Goal: Information Seeking & Learning: Learn about a topic

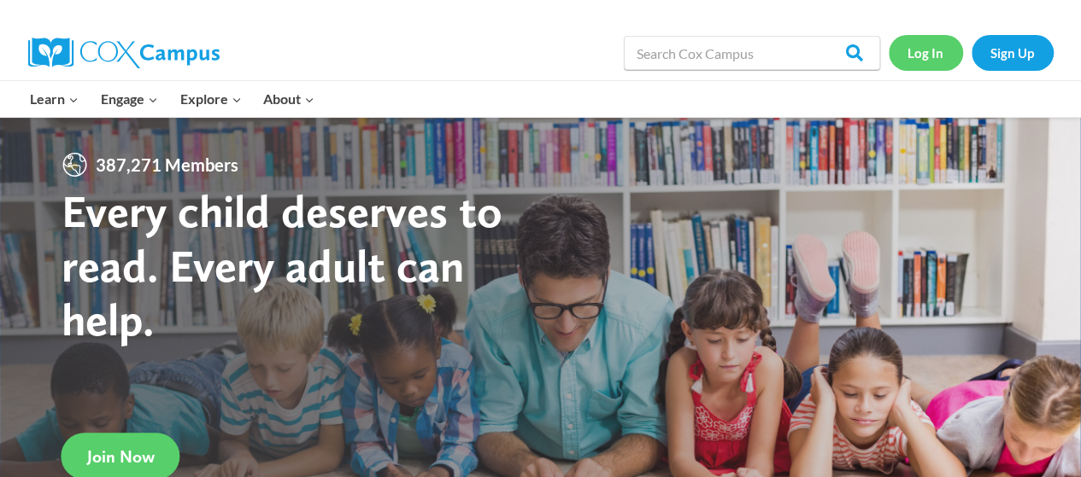
click at [936, 50] on link "Log In" at bounding box center [925, 52] width 74 height 35
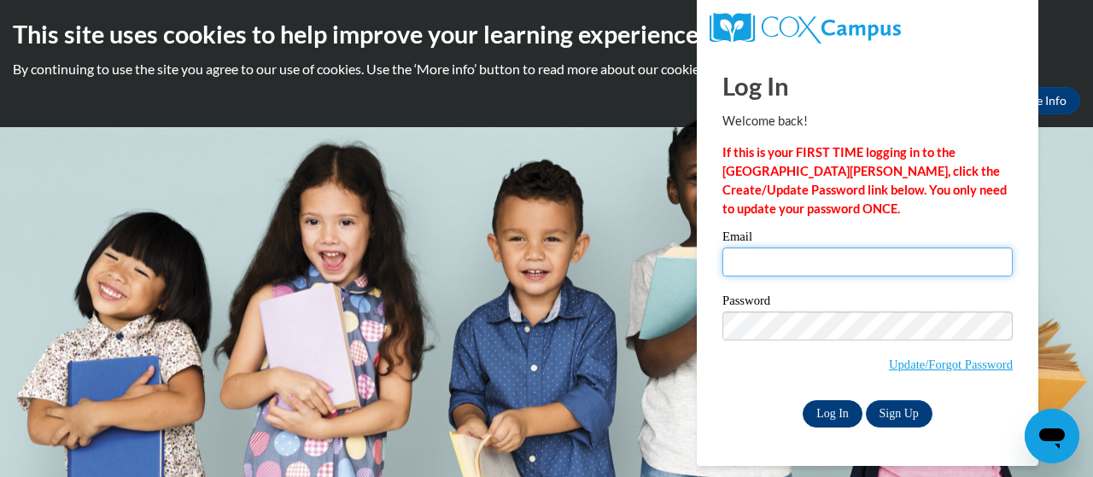
type input "murray.hope.h@muscogee.k12.ga.us"
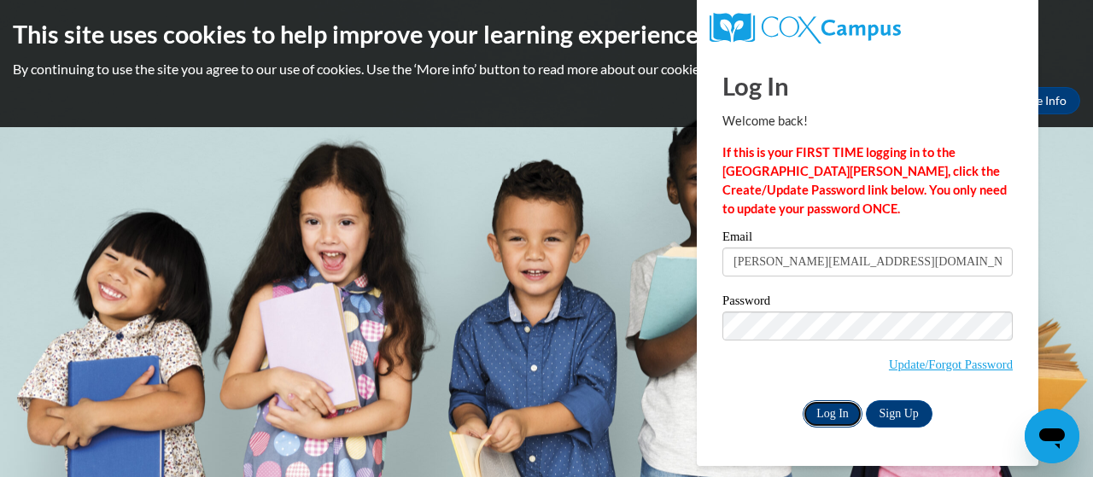
click at [836, 413] on input "Log In" at bounding box center [833, 414] width 60 height 27
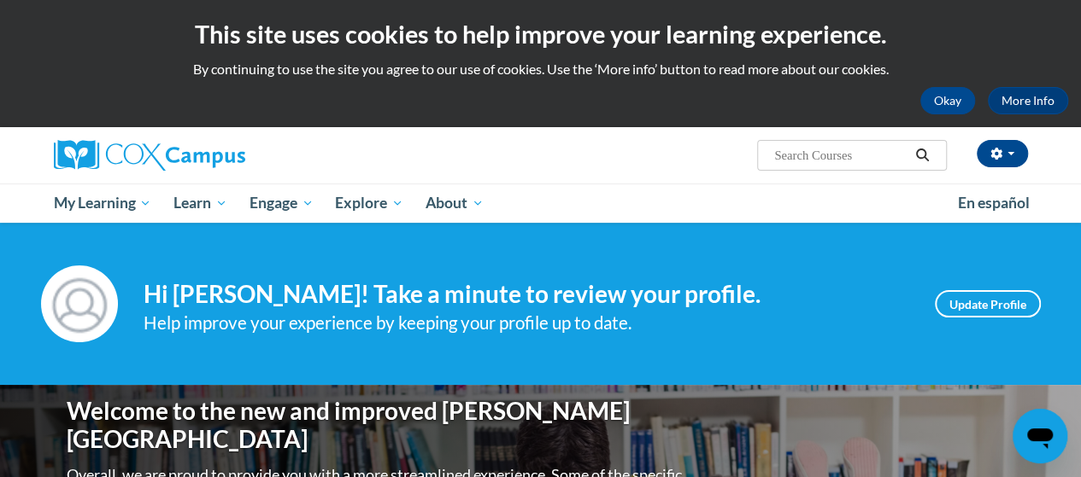
click at [831, 151] on input "Search..." at bounding box center [840, 155] width 137 height 20
drag, startPoint x: 831, startPoint y: 151, endPoint x: 803, endPoint y: 146, distance: 28.6
click at [803, 146] on input "Search..." at bounding box center [840, 155] width 137 height 20
type input "6 step vocabulary routine"
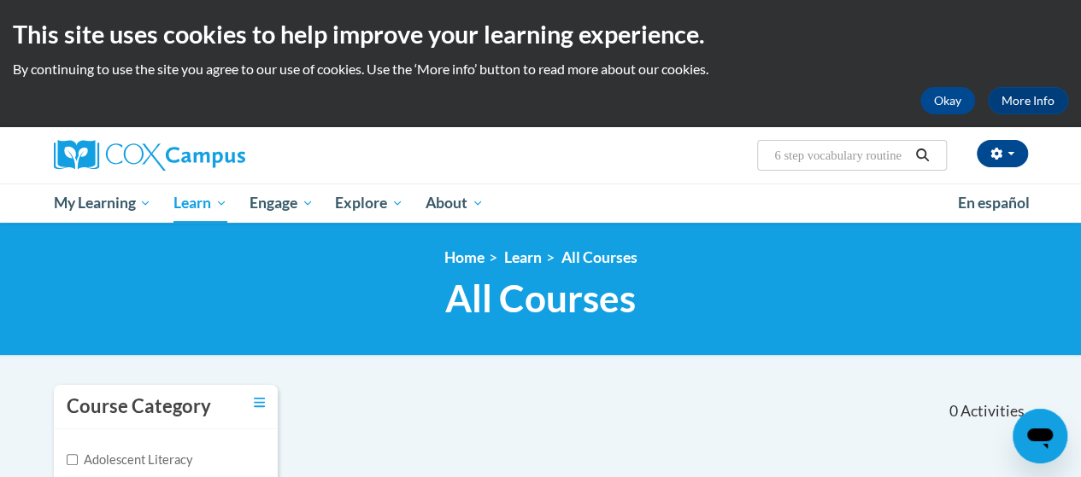
click at [781, 154] on input "6 step vocabulary routine" at bounding box center [840, 155] width 137 height 20
type input "7 step vocabulary routine"
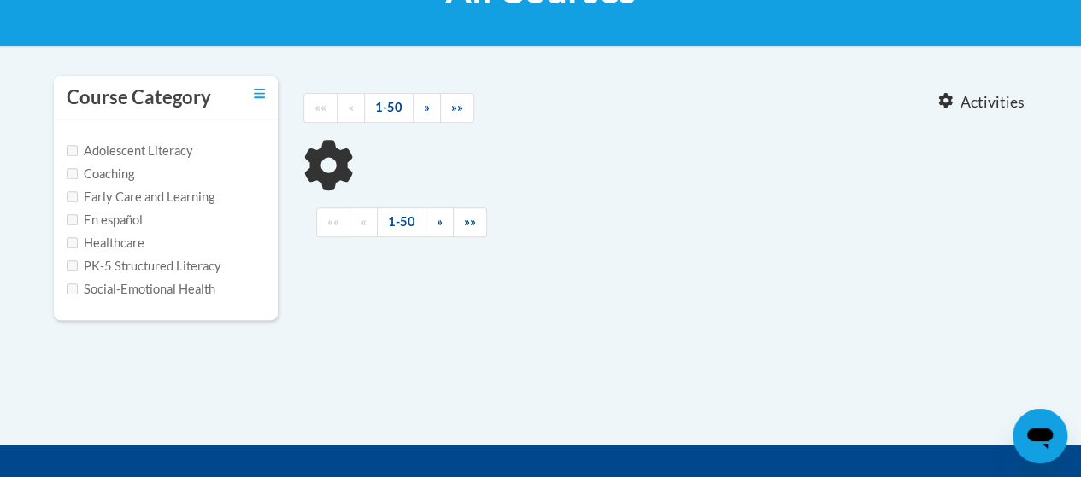
type input "7 step vocabulary routine"
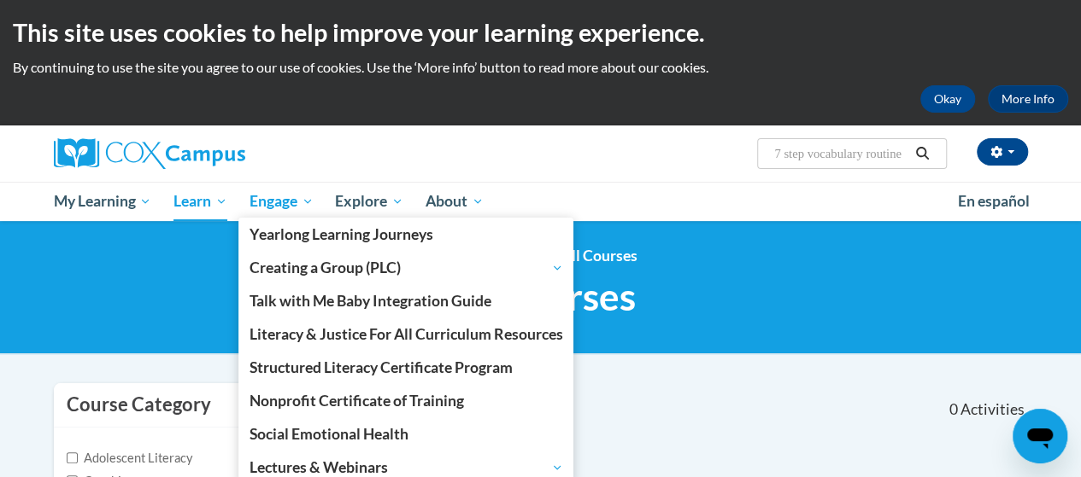
scroll to position [66, 0]
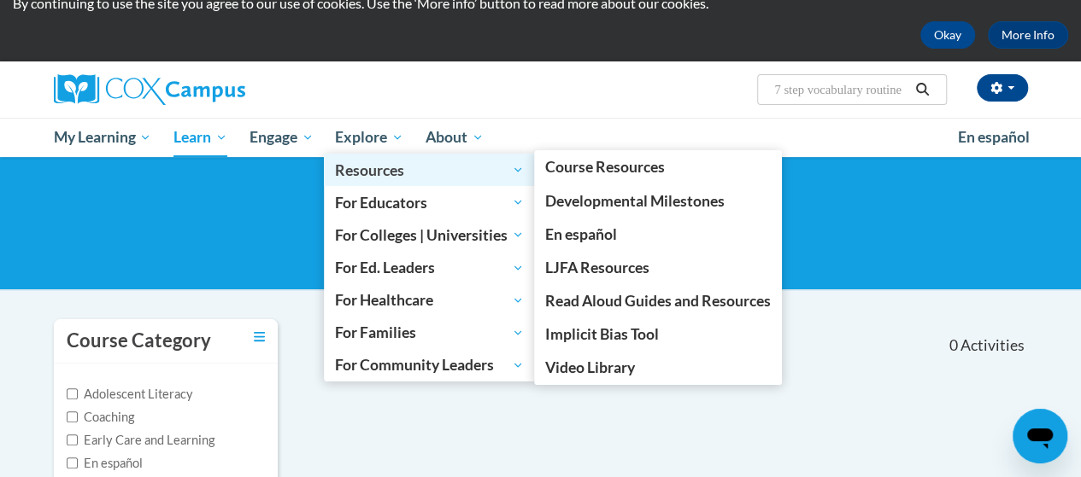
click at [445, 159] on link "Resources" at bounding box center [429, 170] width 211 height 32
click at [391, 169] on span "Resources" at bounding box center [429, 170] width 189 height 20
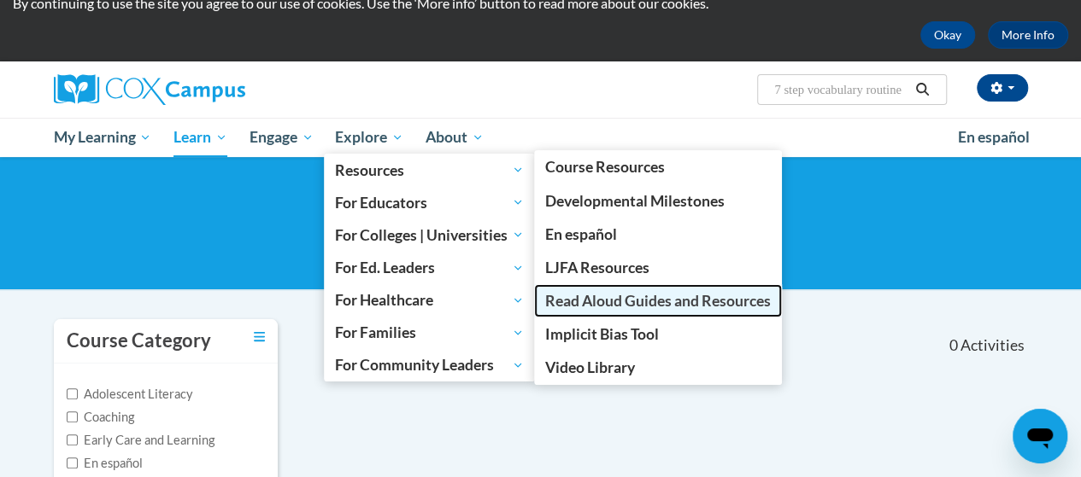
click at [648, 298] on span "Read Aloud Guides and Resources" at bounding box center [657, 301] width 225 height 18
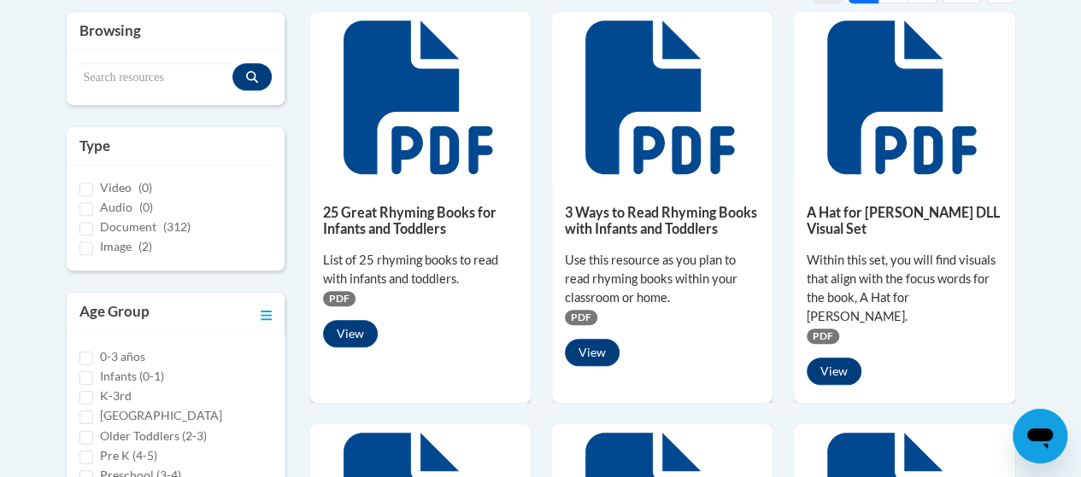
scroll to position [419, 0]
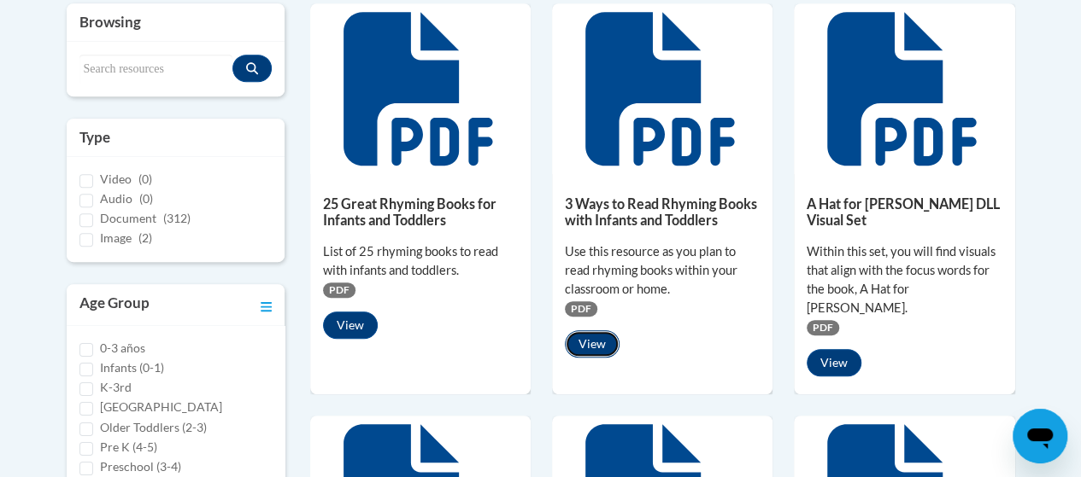
click at [587, 348] on button "View" at bounding box center [592, 344] width 55 height 27
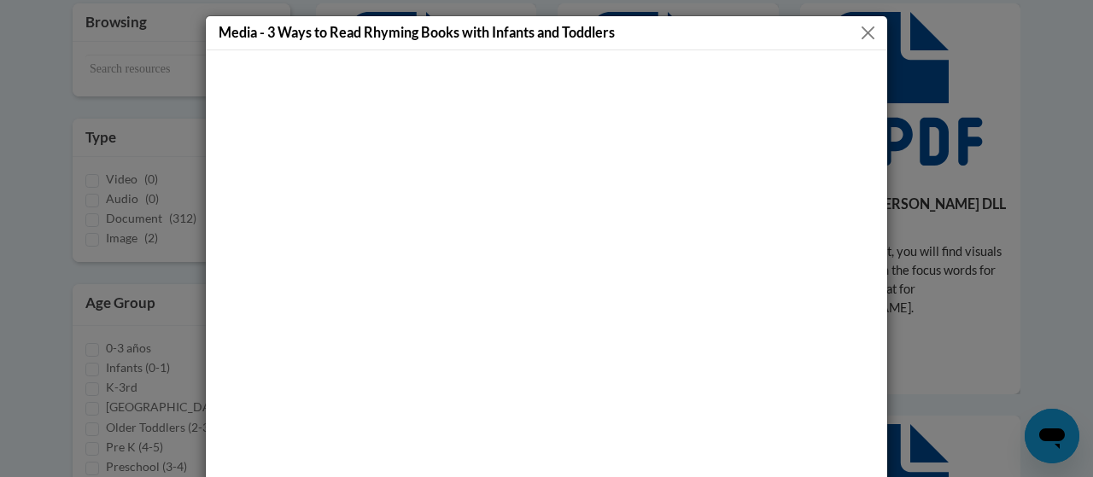
click at [858, 25] on button "Close" at bounding box center [868, 32] width 21 height 21
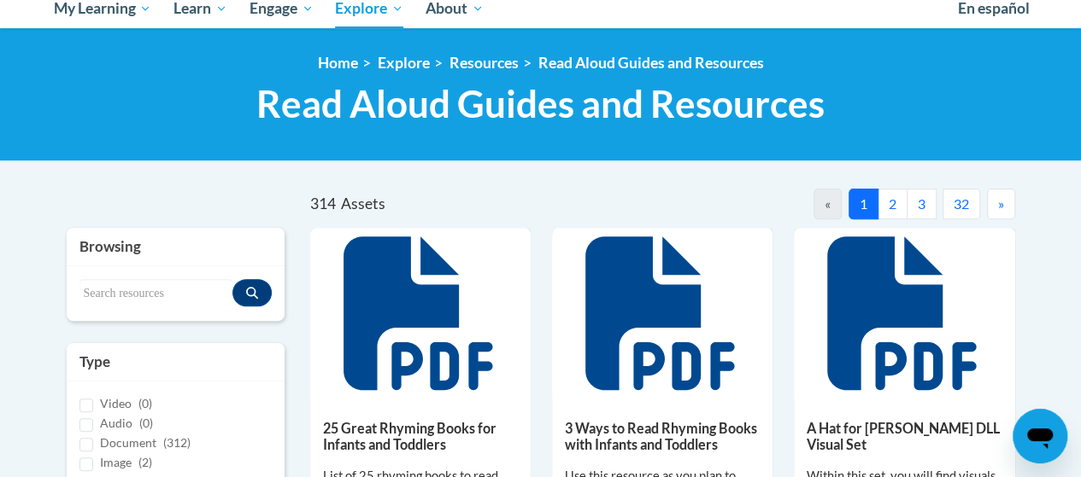
scroll to position [180, 0]
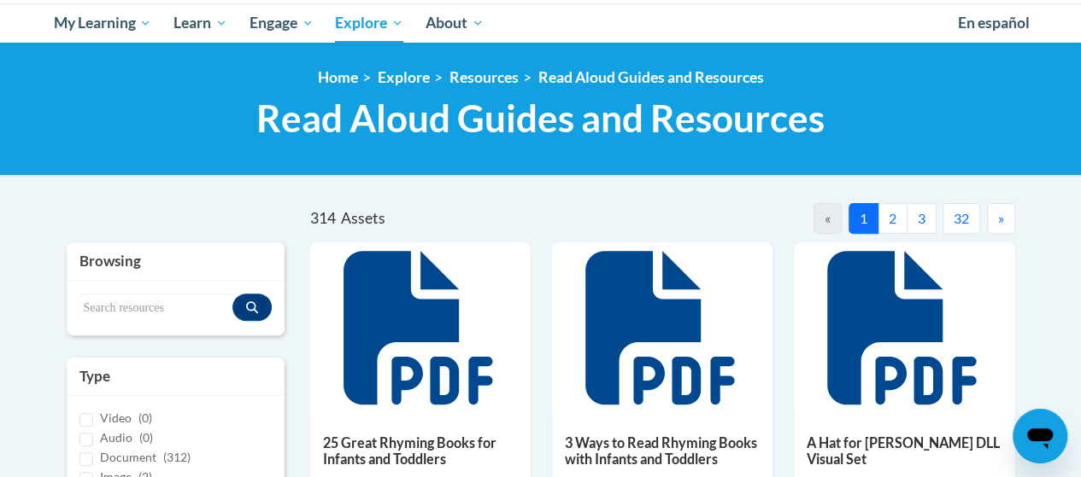
click at [101, 287] on div "Search resources" at bounding box center [176, 308] width 218 height 55
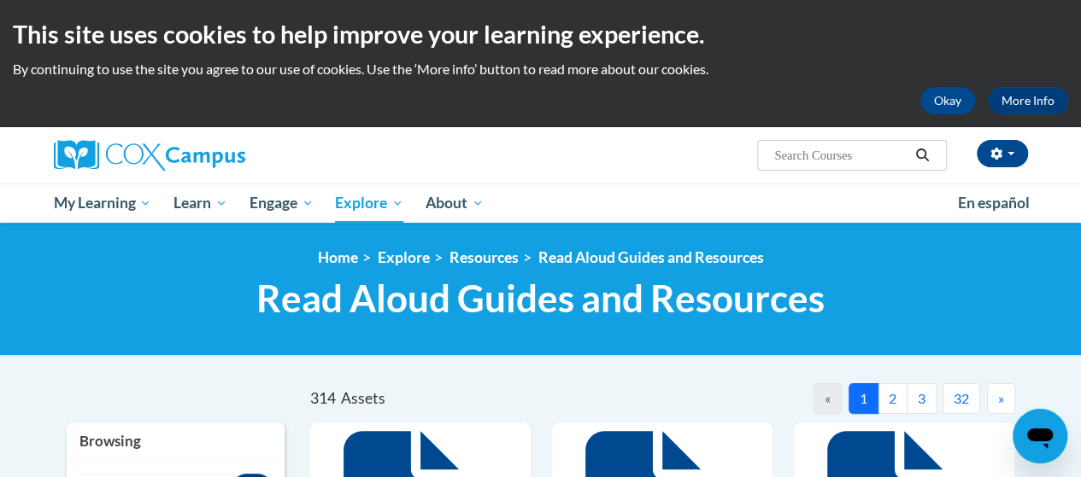
scroll to position [1, 0]
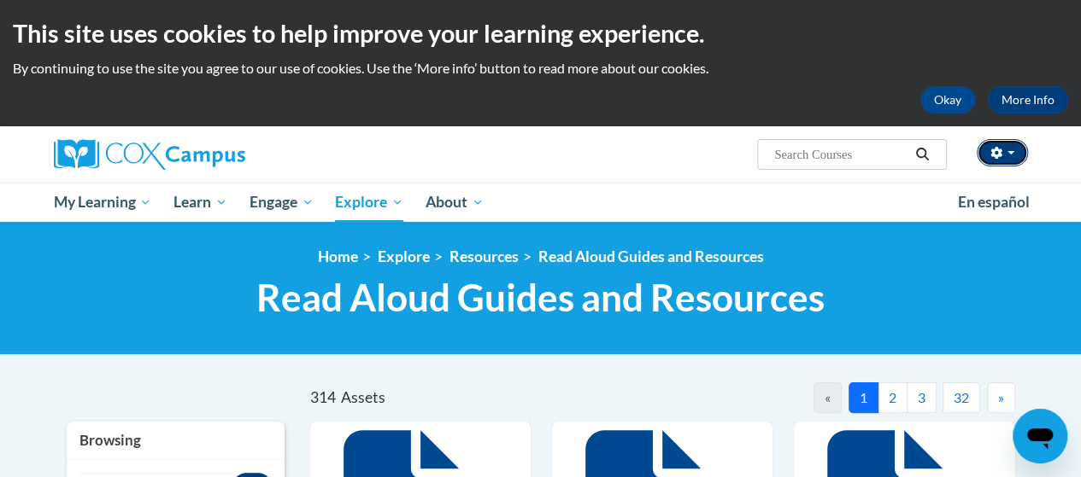
click at [1015, 154] on button "button" at bounding box center [1001, 152] width 51 height 27
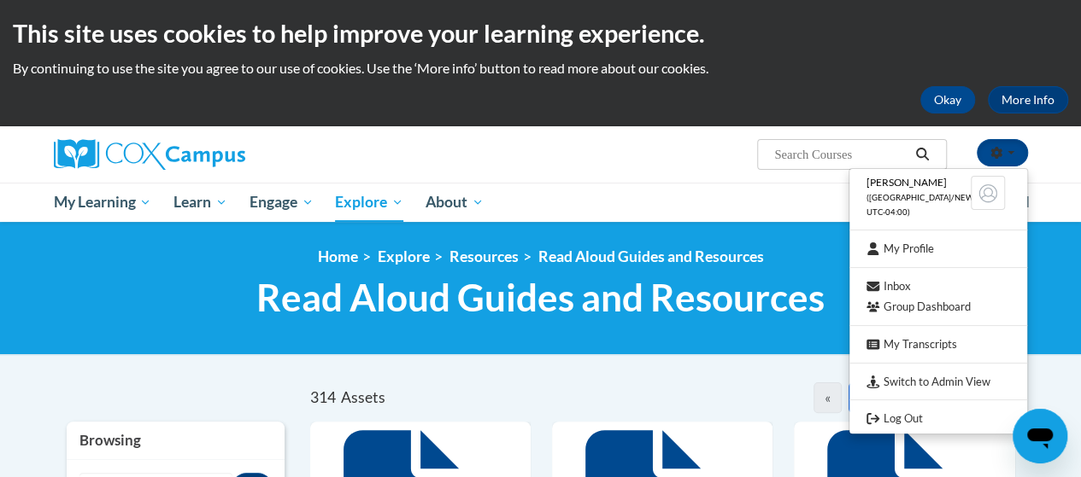
click at [273, 262] on ol "Home Explore Resources Read Aloud Guides and Resources" at bounding box center [541, 257] width 974 height 19
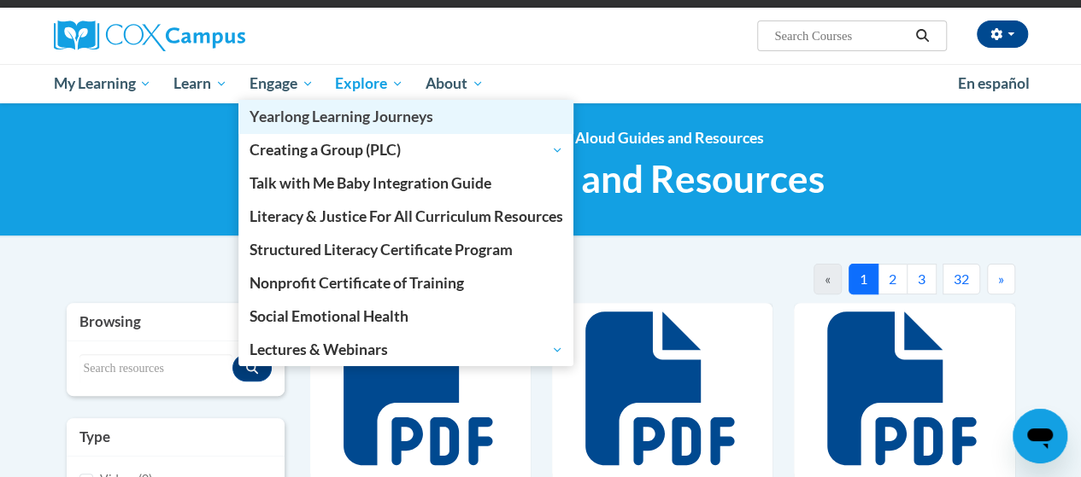
scroll to position [118, 0]
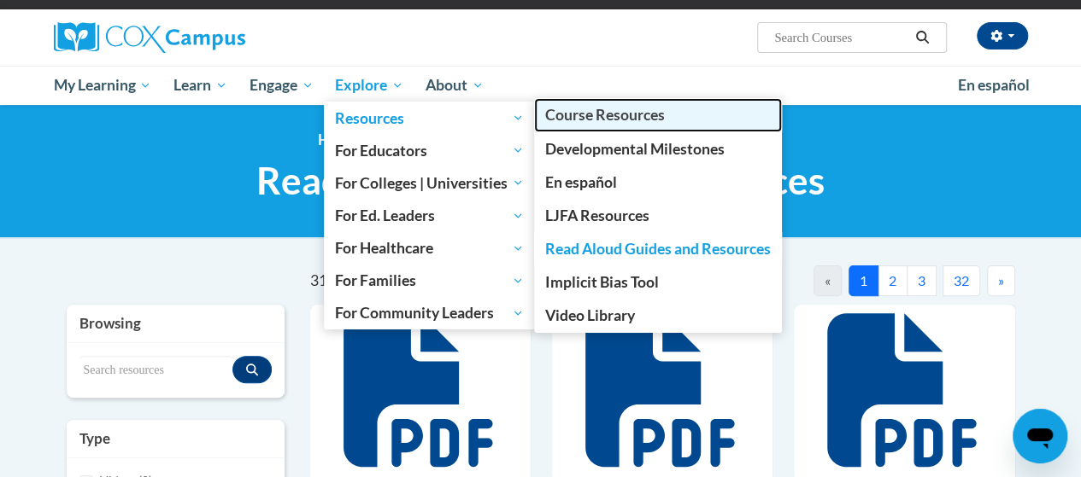
click at [656, 112] on span "Course Resources" at bounding box center [605, 115] width 120 height 18
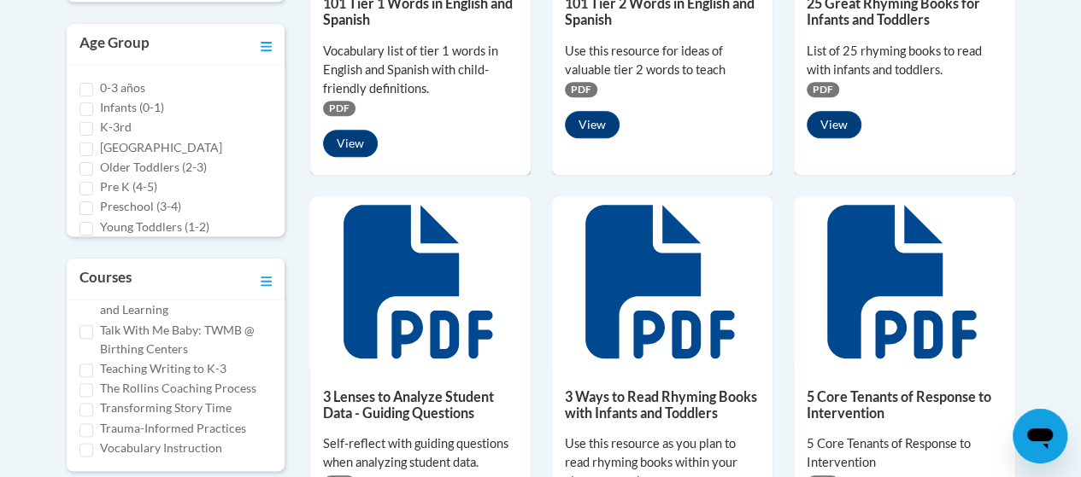
scroll to position [1195, 0]
click at [82, 446] on input "Vocabulary Instruction" at bounding box center [86, 450] width 14 height 14
checkbox input "true"
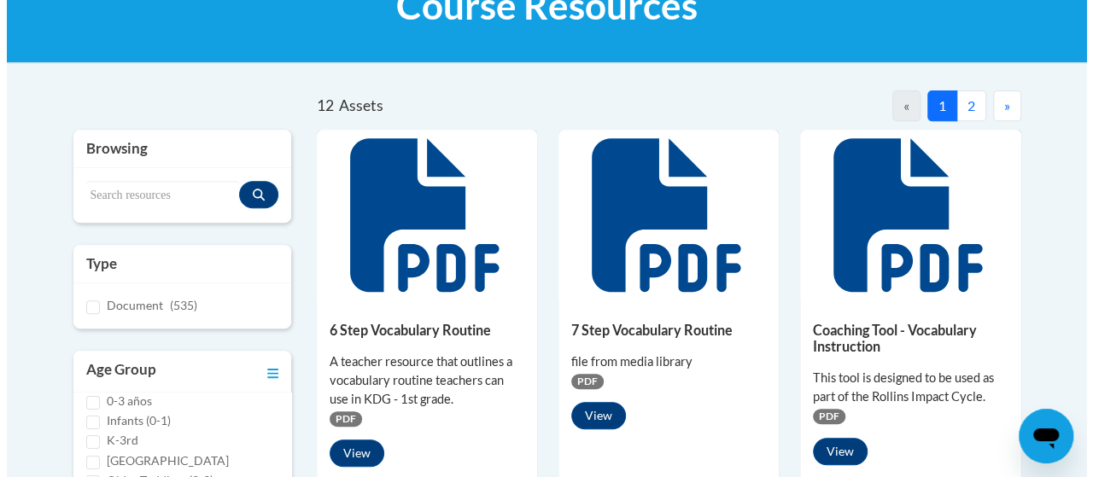
scroll to position [294, 0]
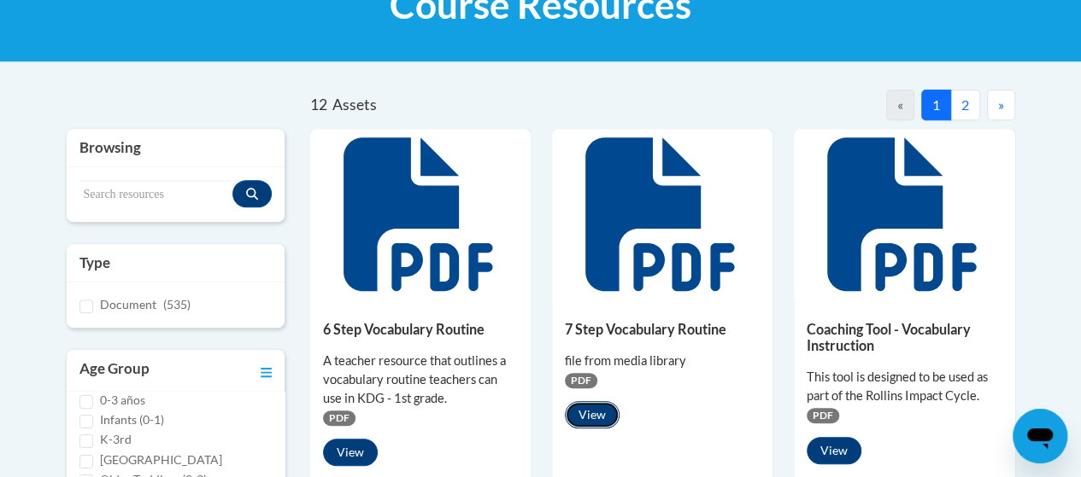
click at [578, 413] on button "View" at bounding box center [592, 414] width 55 height 27
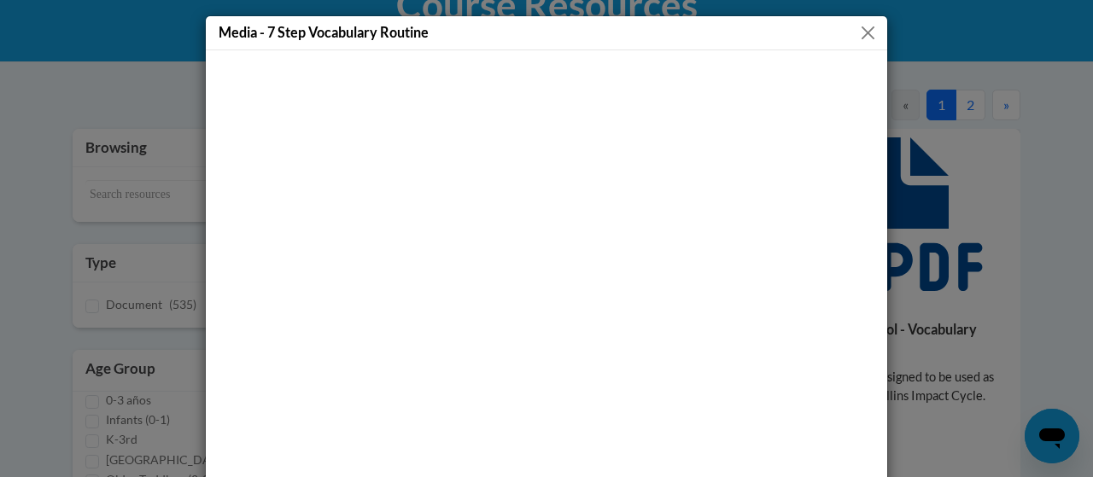
click at [862, 35] on button "Close" at bounding box center [868, 32] width 21 height 21
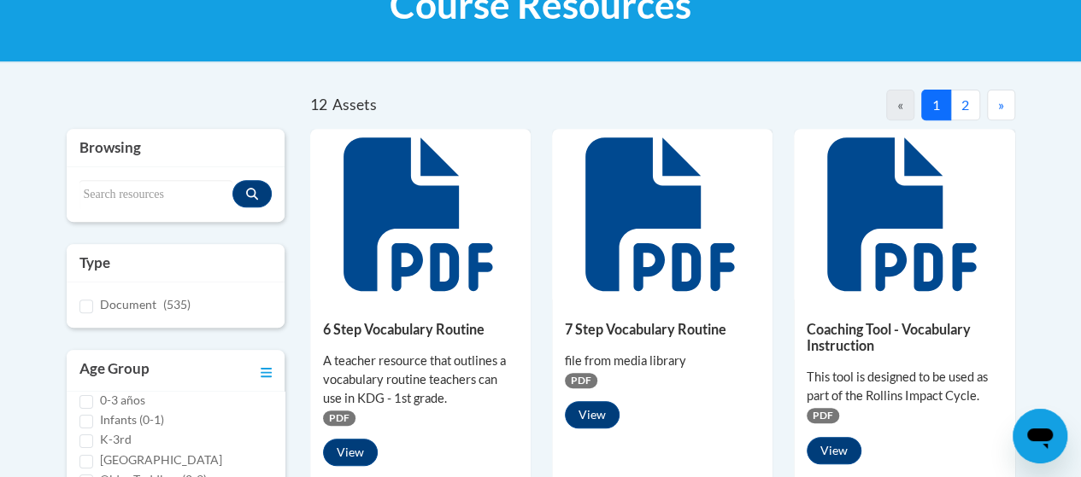
click at [338, 418] on span "PDF" at bounding box center [339, 418] width 32 height 15
click at [356, 448] on button "View" at bounding box center [350, 452] width 55 height 27
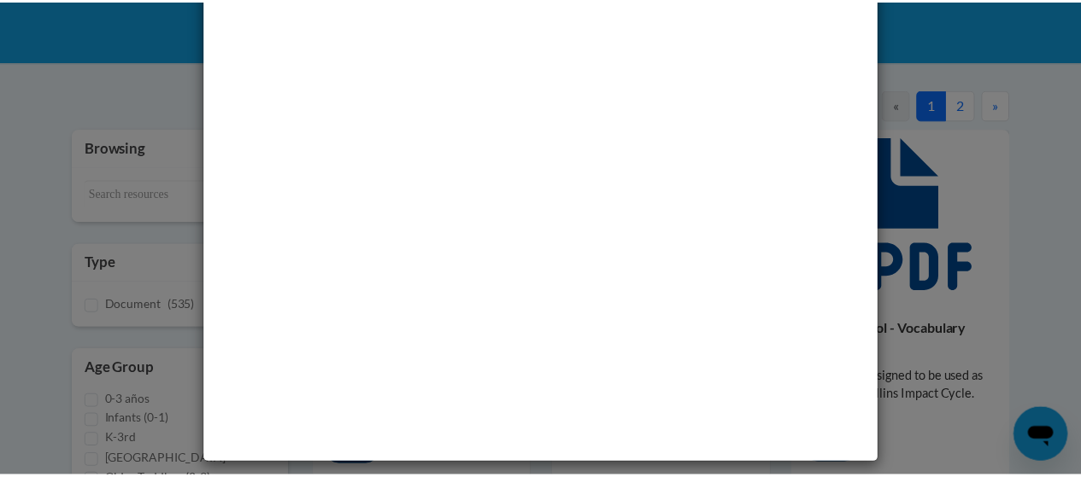
scroll to position [0, 0]
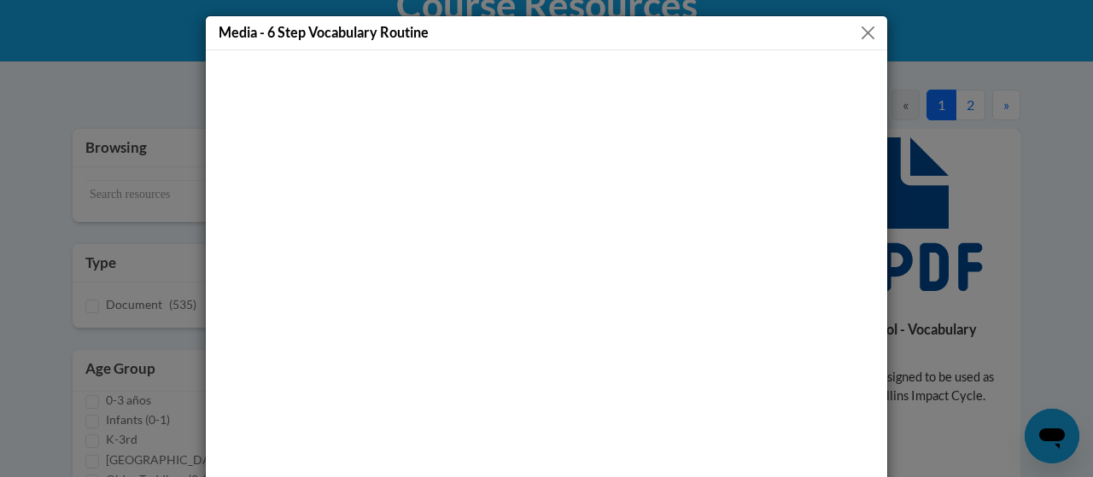
click at [858, 30] on button "Close" at bounding box center [868, 32] width 21 height 21
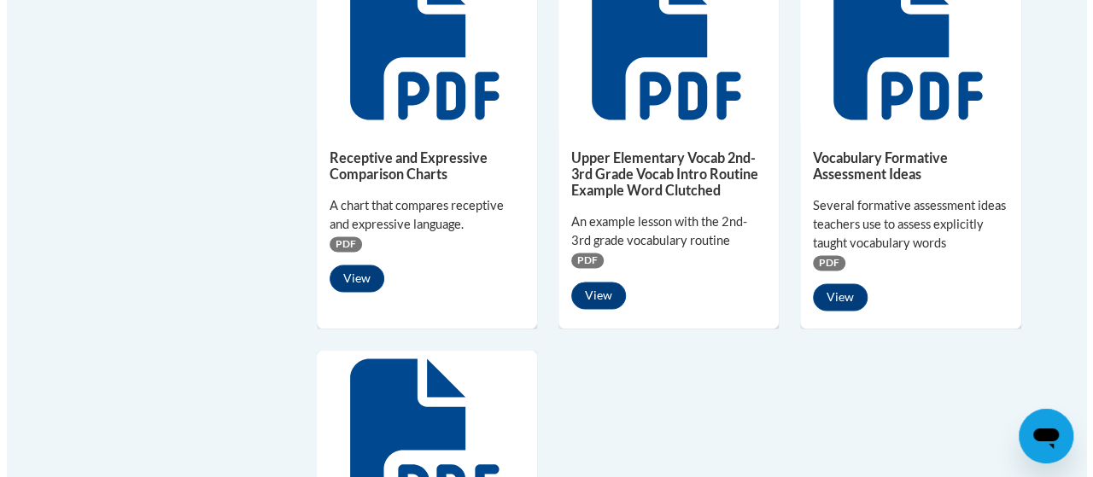
scroll to position [1237, 0]
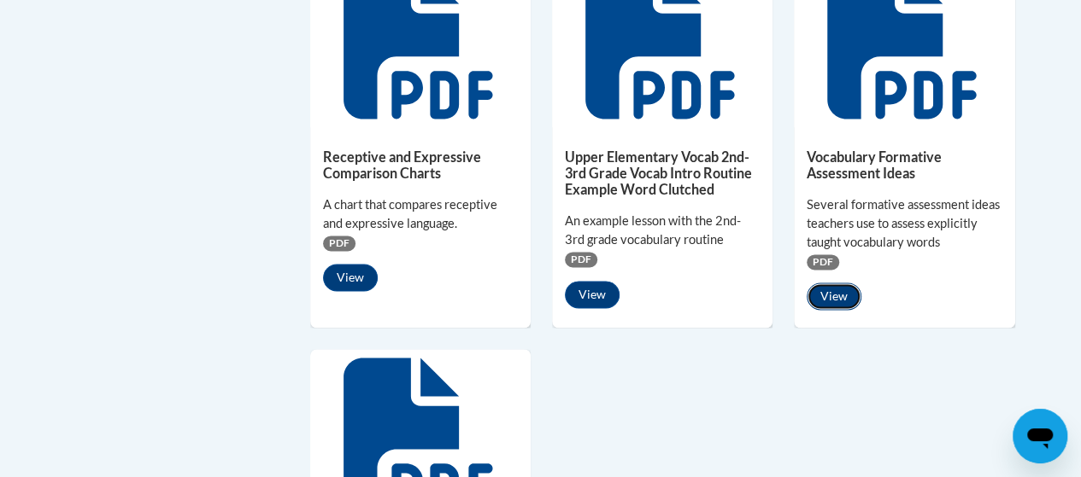
click at [833, 296] on button "View" at bounding box center [833, 296] width 55 height 27
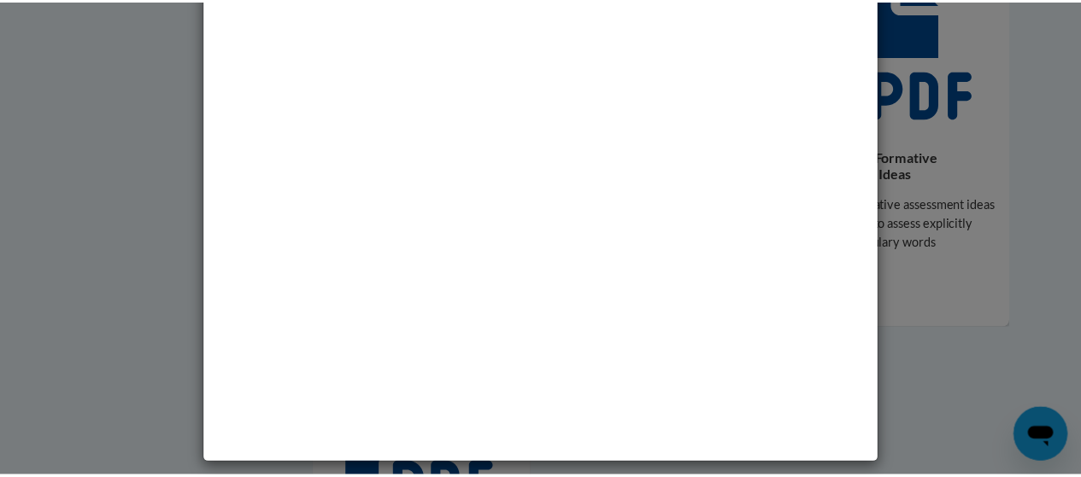
scroll to position [0, 0]
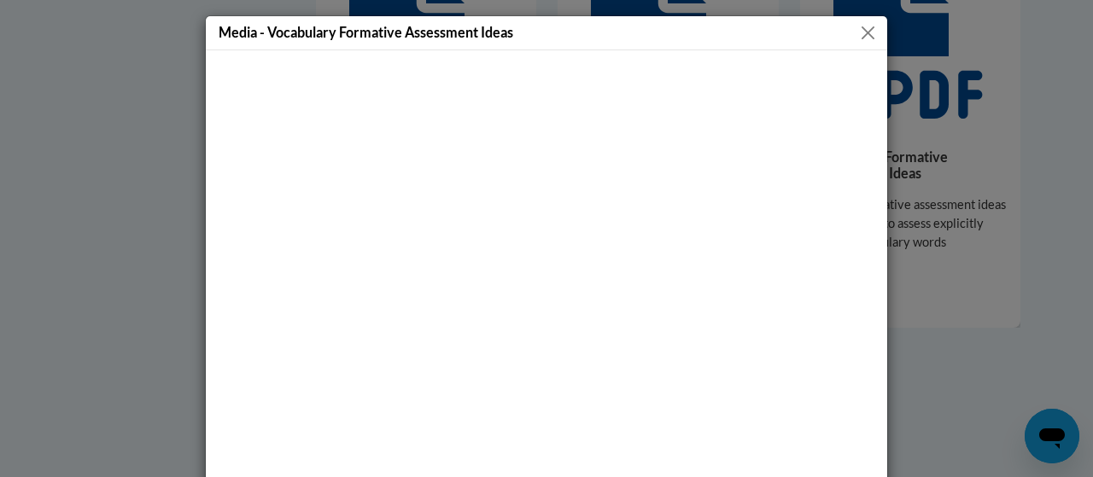
click at [860, 33] on button "Close" at bounding box center [868, 32] width 21 height 21
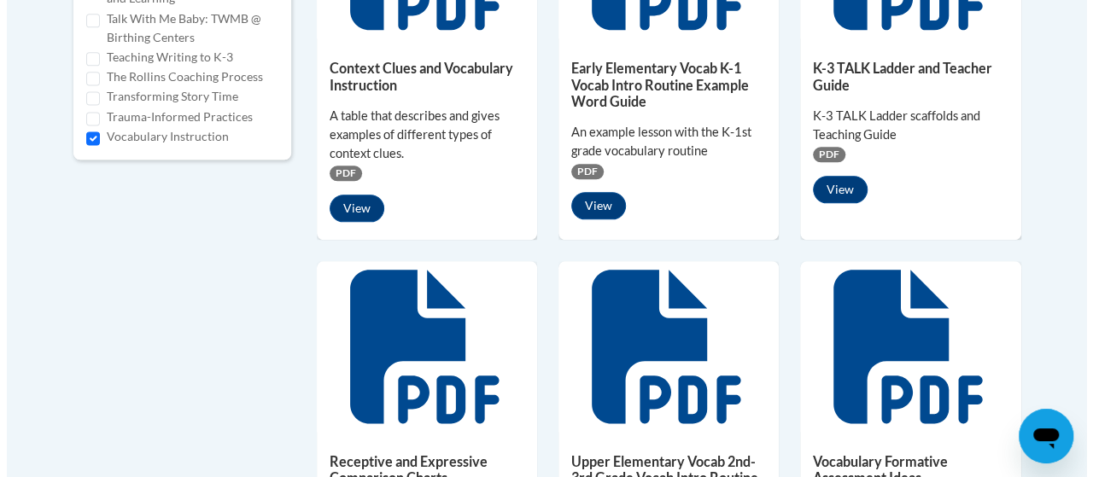
scroll to position [933, 0]
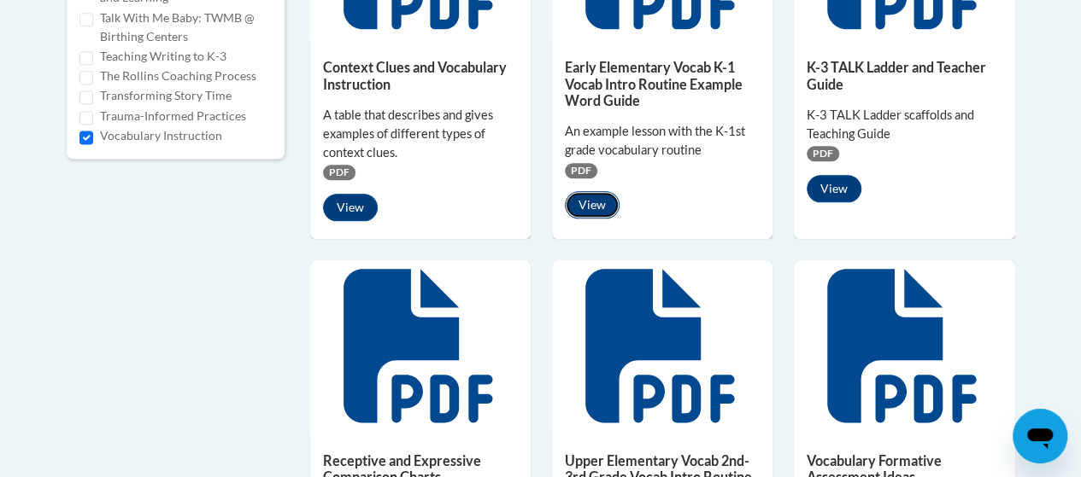
click at [585, 197] on button "View" at bounding box center [592, 204] width 55 height 27
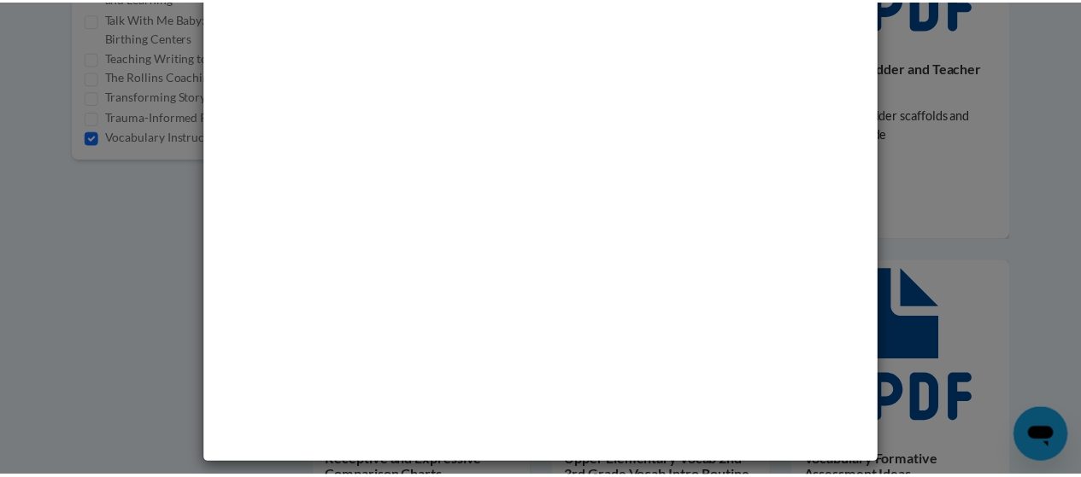
scroll to position [0, 0]
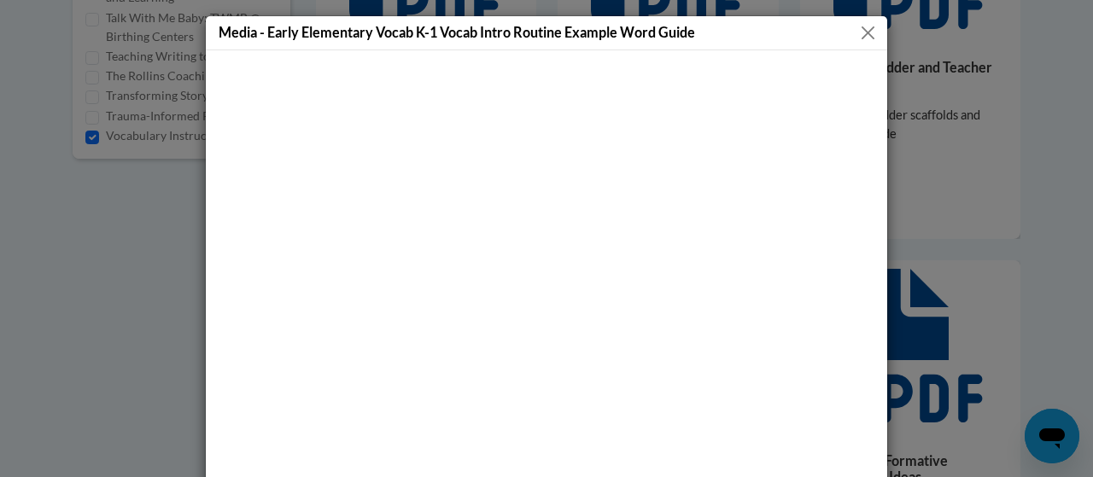
click at [865, 28] on button "Close" at bounding box center [868, 32] width 21 height 21
